Goal: Use online tool/utility: Utilize a website feature to perform a specific function

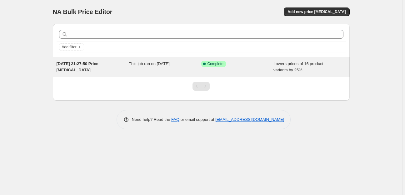
click at [322, 71] on div "Lowers prices of 16 product variants by 25%" at bounding box center [309, 67] width 72 height 12
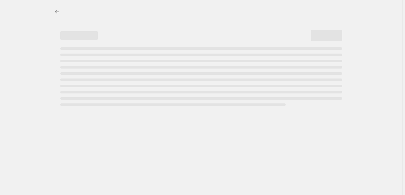
select select "percentage"
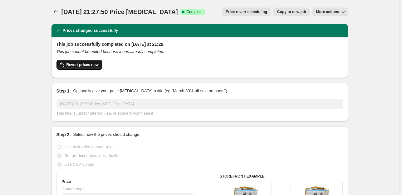
click at [94, 63] on span "Revert prices now" at bounding box center [83, 64] width 32 height 5
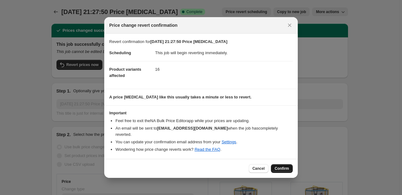
click at [286, 167] on span "Confirm" at bounding box center [282, 168] width 14 height 5
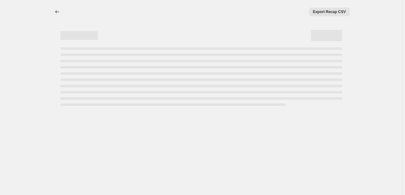
select select "percentage"
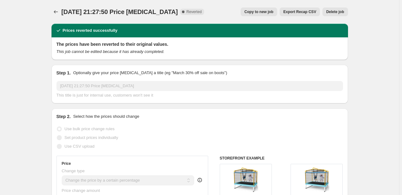
click at [347, 11] on button "Delete job" at bounding box center [335, 11] width 25 height 9
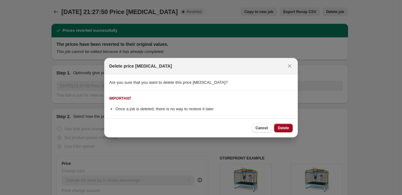
click at [282, 128] on span "Delete" at bounding box center [283, 128] width 11 height 5
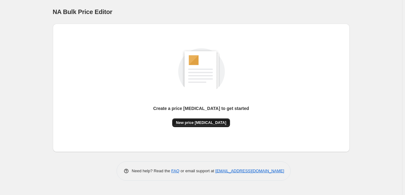
click at [221, 123] on button "New price [MEDICAL_DATA]" at bounding box center [201, 123] width 58 height 9
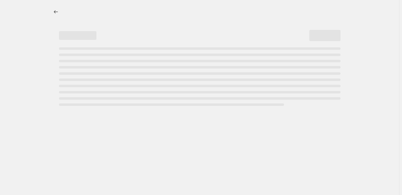
select select "percentage"
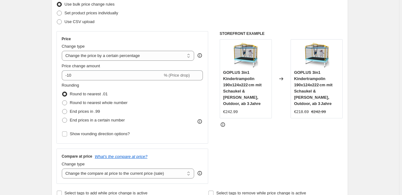
scroll to position [84, 0]
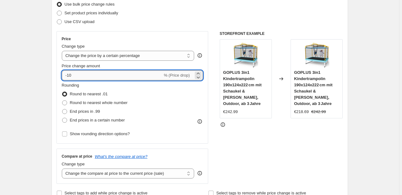
click at [115, 72] on input "-10" at bounding box center [112, 76] width 101 height 10
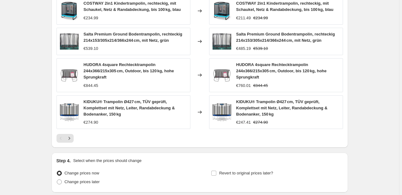
scroll to position [451, 0]
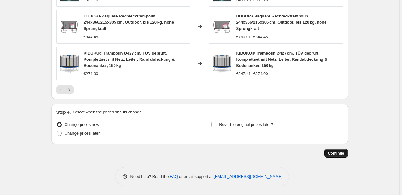
type input "-25"
click at [339, 151] on button "Continue" at bounding box center [336, 153] width 24 height 9
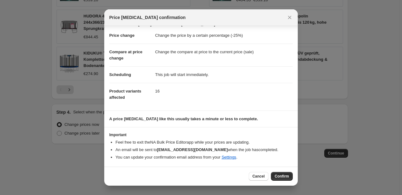
scroll to position [10, 0]
click at [278, 175] on span "Confirm" at bounding box center [282, 176] width 14 height 5
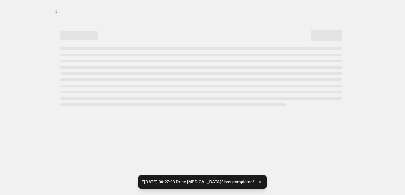
select select "percentage"
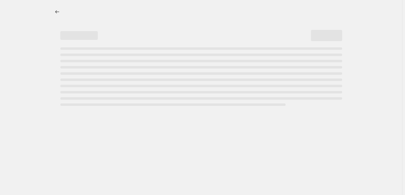
select select "percentage"
